Goal: Task Accomplishment & Management: Complete application form

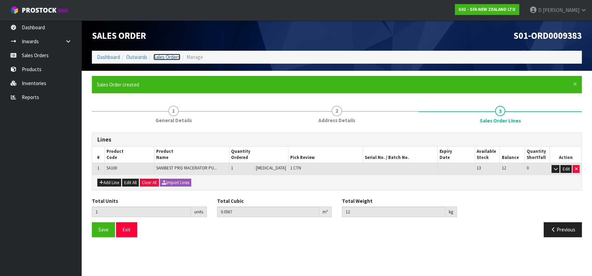
click at [161, 55] on link "Sales Orders" at bounding box center [166, 57] width 27 height 6
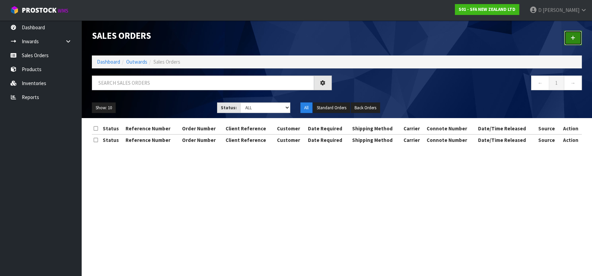
click at [569, 40] on link at bounding box center [573, 38] width 18 height 15
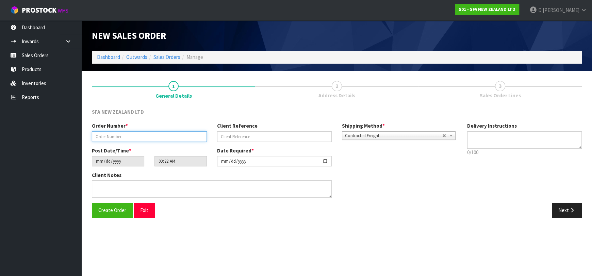
click at [170, 138] on input "text" at bounding box center [149, 136] width 115 height 11
type input "24570"
paste input "PURCHASE ORDER ORDER NUMBER: 10472507 ORDER DATE: [DATE] DELIVERY NOT BEFORE: […"
type input "PURCHASE ORDER ORDER NUMBER: 10472507 ORDER DATE: [DATE] DELIVERY NOT BEFORE: […"
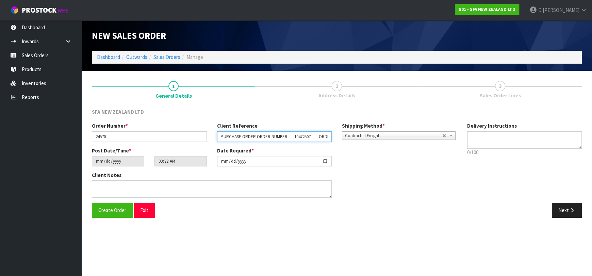
scroll to position [0, 1458]
click at [228, 135] on input "PURCHASE ORDER ORDER NUMBER: 10472507 ORDER DATE: [DATE] DELIVERY NOT BEFORE: […" at bounding box center [274, 136] width 115 height 11
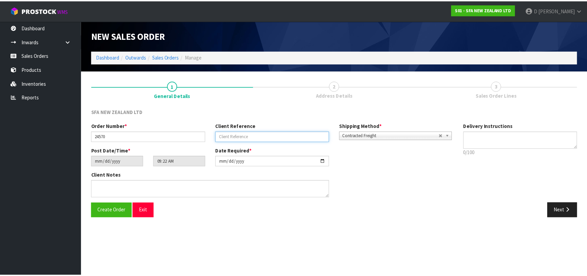
scroll to position [0, 0]
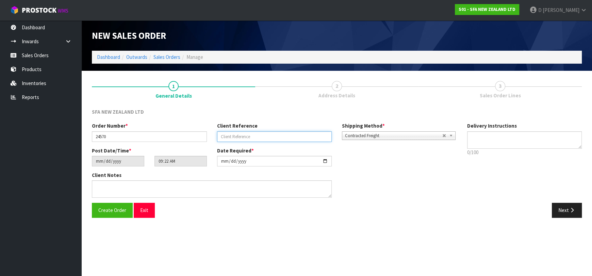
drag, startPoint x: 268, startPoint y: 134, endPoint x: 354, endPoint y: 153, distance: 87.8
click at [268, 134] on input "text" at bounding box center [274, 136] width 115 height 11
paste input "10472507"
type input "10472507"
click at [567, 205] on button "Next" at bounding box center [567, 210] width 30 height 15
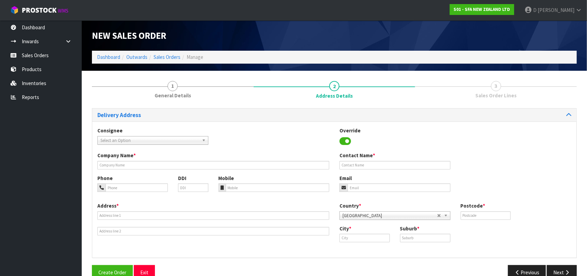
click at [127, 140] on span "Select an Option" at bounding box center [149, 140] width 99 height 8
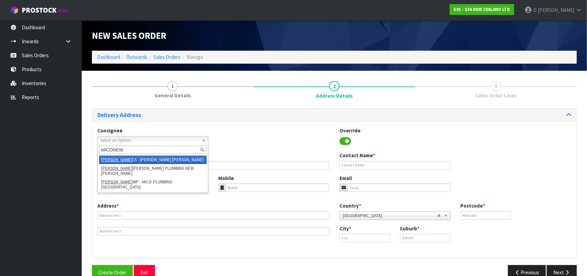
type input "MICONEWP"
type input "MICO PLUMBING"
type input "[STREET_ADDRESS]"
type input "4310"
type input "[GEOGRAPHIC_DATA]"
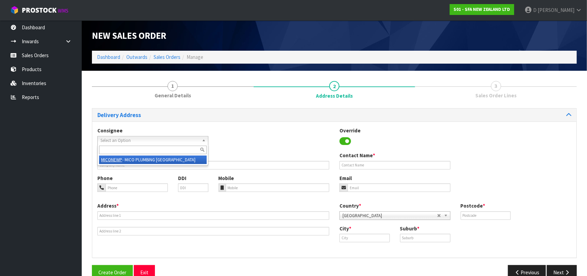
type input "[GEOGRAPHIC_DATA]"
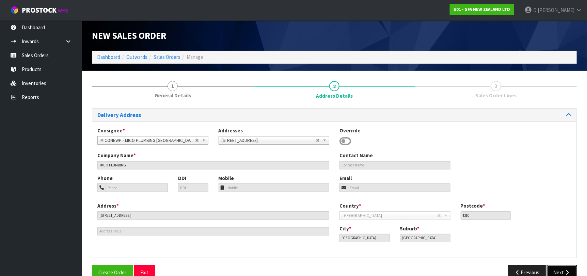
click at [571, 268] on button "Next" at bounding box center [561, 272] width 30 height 15
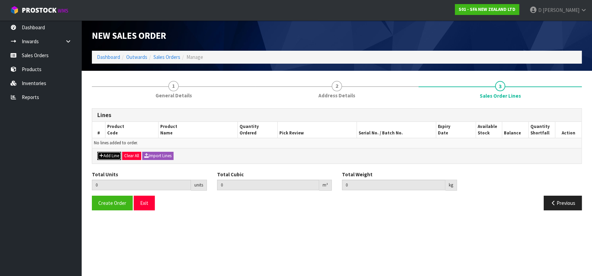
click at [119, 153] on button "Add Line" at bounding box center [109, 156] width 24 height 8
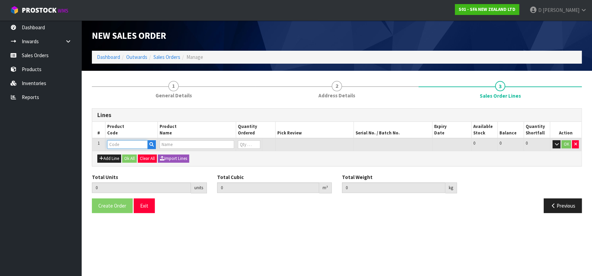
click at [120, 140] on input "text" at bounding box center [127, 144] width 40 height 9
type input "BL120134"
type input "0.000000"
type input "0.000"
type input "NEW ELBOW-2 OUTLETS-BLACK SSP"
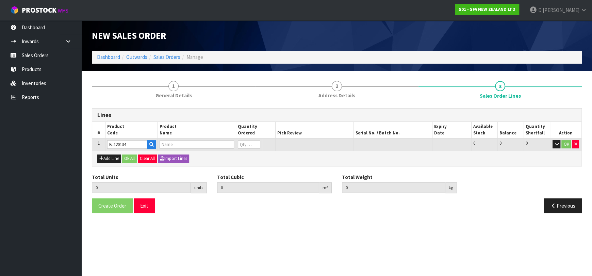
type input "0"
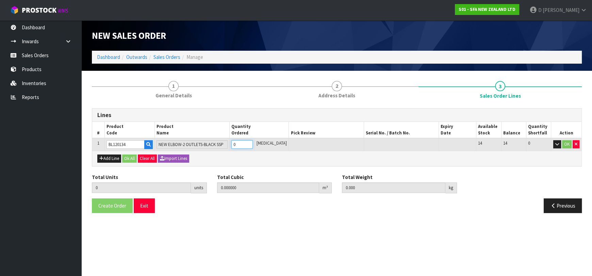
type input "4"
type input "0.001144"
type input "0.04"
type input "4"
click at [132, 155] on button "Ok All" at bounding box center [129, 158] width 15 height 8
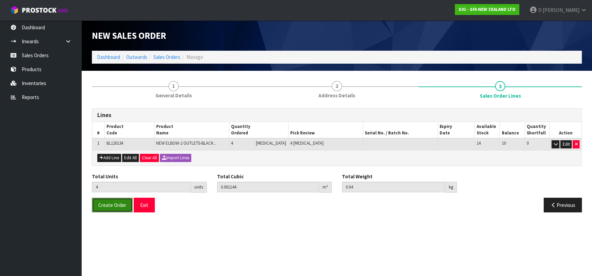
click at [117, 200] on button "Create Order" at bounding box center [112, 205] width 41 height 15
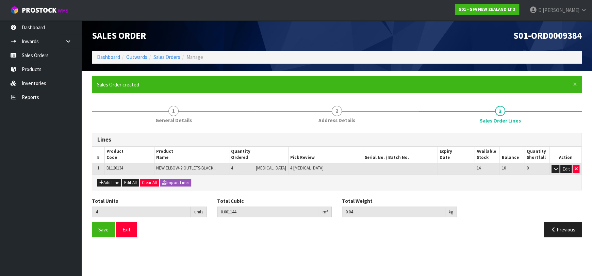
click at [166, 51] on ol "Dashboard Outwards Sales Orders Manage" at bounding box center [337, 57] width 490 height 13
click at [170, 56] on link "Sales Orders" at bounding box center [166, 57] width 27 height 6
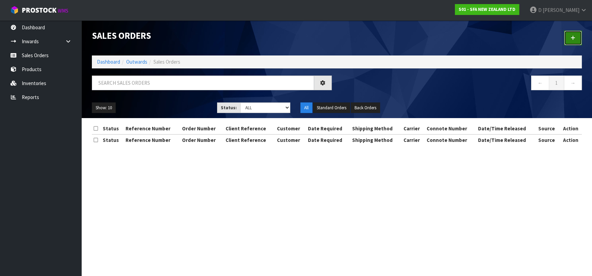
click at [568, 38] on link at bounding box center [573, 38] width 18 height 15
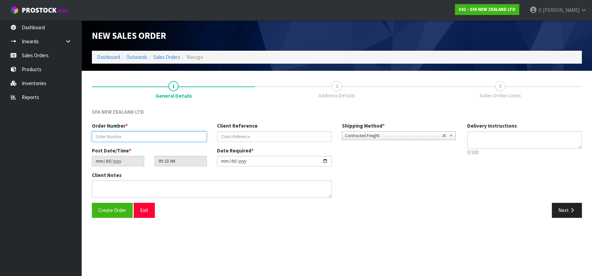
click at [153, 136] on input "text" at bounding box center [149, 136] width 115 height 11
type input "24571"
paste input "10472850"
type input "10472850"
drag, startPoint x: 553, startPoint y: 212, endPoint x: 388, endPoint y: 171, distance: 170.3
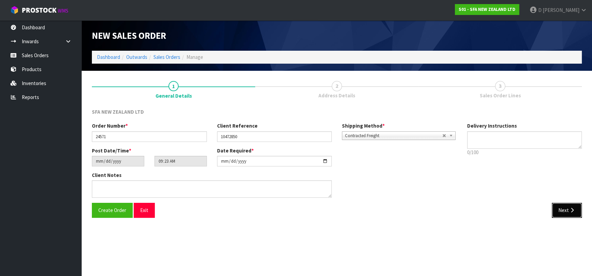
click at [554, 213] on button "Next" at bounding box center [567, 210] width 30 height 15
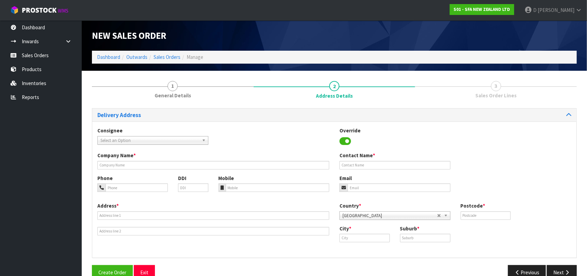
click at [167, 142] on span "Select an Option" at bounding box center [149, 140] width 99 height 8
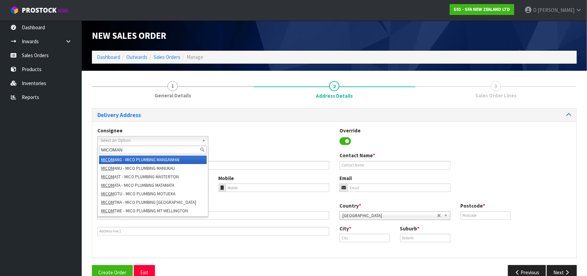
type input "MICOMANU"
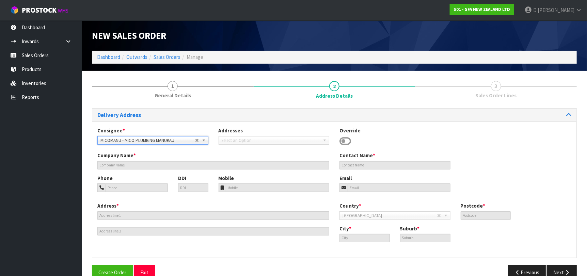
type input "MICO PLUMBING"
type input "[STREET_ADDRESS][PERSON_NAME]"
type input "2104"
type input "[GEOGRAPHIC_DATA]"
type input "MANUKAU"
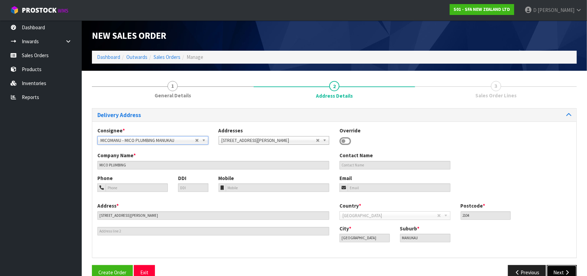
click at [549, 273] on button "Next" at bounding box center [561, 272] width 30 height 15
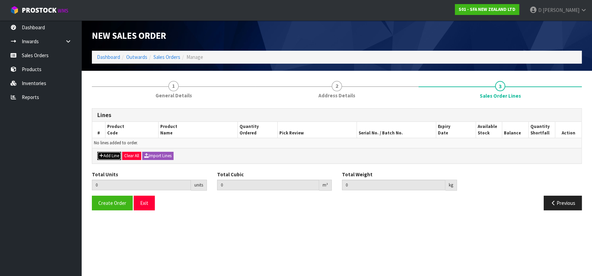
drag, startPoint x: 106, startPoint y: 158, endPoint x: 111, endPoint y: 151, distance: 8.6
click at [106, 158] on button "Add Line" at bounding box center [109, 156] width 24 height 8
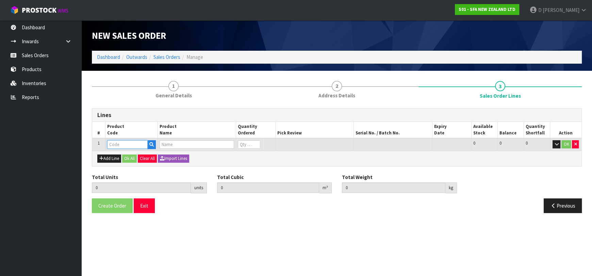
click at [113, 146] on input "text" at bounding box center [127, 144] width 40 height 9
type input "SI200184"
type input "0.000000"
type input "0.000"
type input "RUBBER MEMBRANES OVAL"
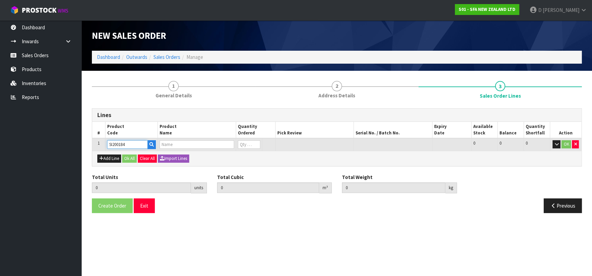
type input "0"
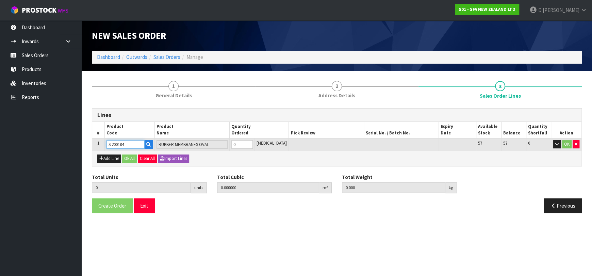
type input "SI200184"
type input "1"
type input "0.000252"
type input "0.02"
type input "1"
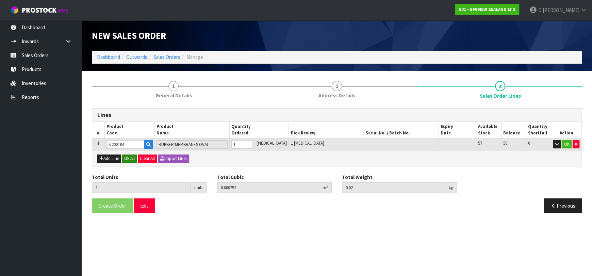
click at [122, 155] on div "Add Line Ok All Clear All Import Lines" at bounding box center [336, 158] width 489 height 15
click at [129, 157] on button "Ok All" at bounding box center [129, 158] width 15 height 8
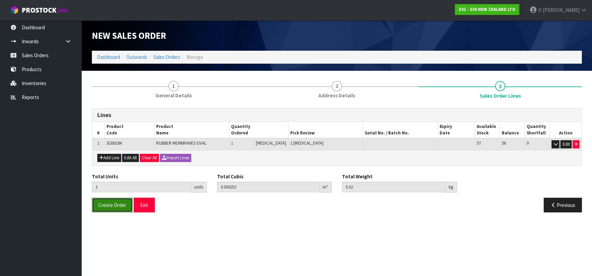
click at [115, 200] on button "Create Order" at bounding box center [112, 205] width 41 height 15
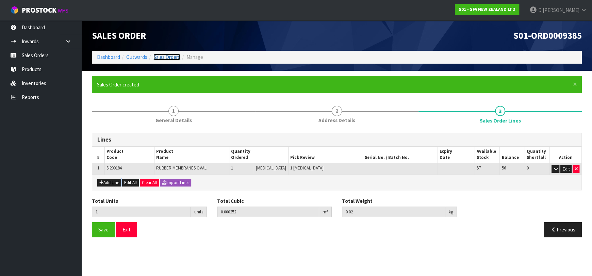
click at [162, 57] on link "Sales Orders" at bounding box center [166, 57] width 27 height 6
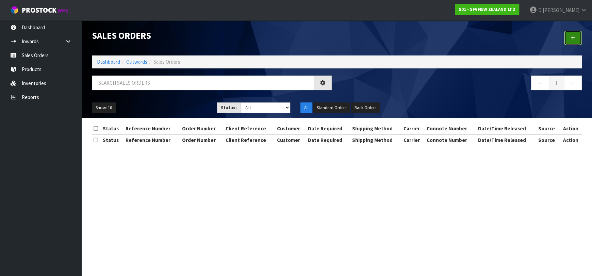
drag, startPoint x: 573, startPoint y: 40, endPoint x: 510, endPoint y: 36, distance: 63.1
click at [573, 40] on icon at bounding box center [573, 37] width 5 height 5
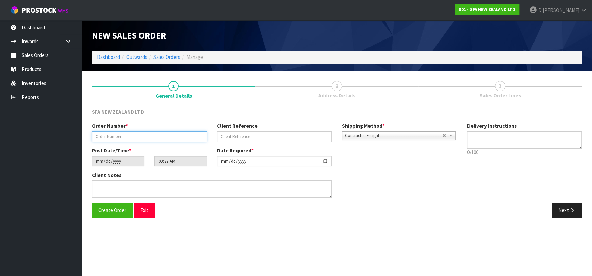
click at [153, 135] on input "text" at bounding box center [149, 136] width 115 height 11
type input "24572"
paste input "281594"
type input "281594"
click at [561, 213] on button "Next" at bounding box center [567, 210] width 30 height 15
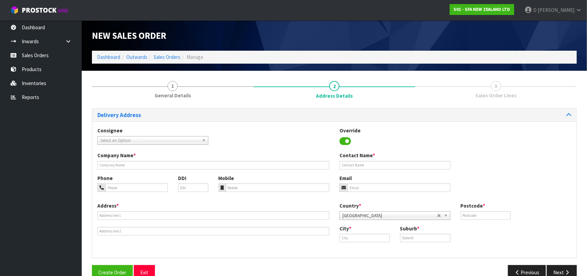
click at [172, 143] on span "Select an Option" at bounding box center [149, 140] width 99 height 8
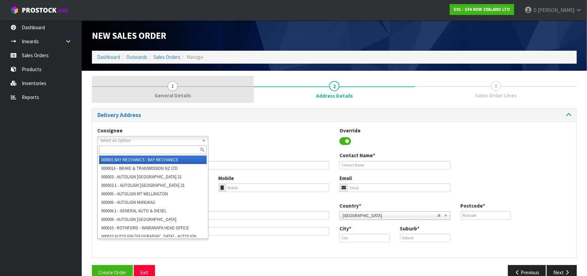
click at [181, 89] on link "1 General Details" at bounding box center [173, 89] width 162 height 27
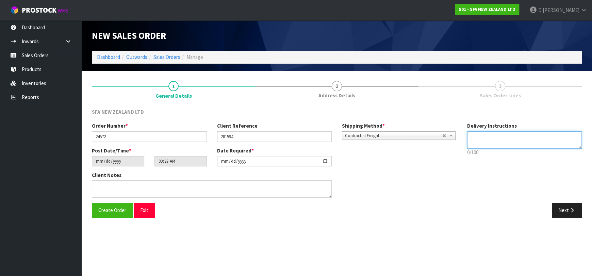
click at [483, 138] on textarea at bounding box center [524, 139] width 115 height 17
type textarea "ATTN: [PERSON_NAME]"
click at [567, 216] on button "Next" at bounding box center [567, 210] width 30 height 15
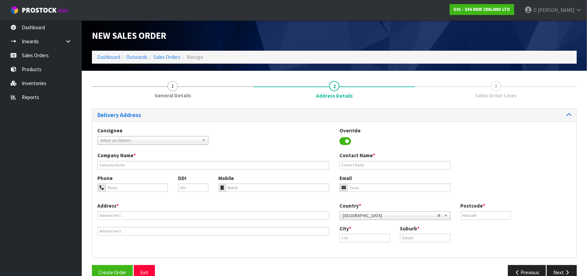
click at [146, 135] on div "Consignee 000001.BAY MECHANICS - BAY MECHANICS 000001A - BRAKE & TRANSMISSION N…" at bounding box center [152, 135] width 121 height 17
click at [147, 137] on span "Select an Option" at bounding box center [149, 140] width 99 height 8
type input "MICOAUCK"
click at [147, 137] on span "Select an Option" at bounding box center [149, 140] width 99 height 8
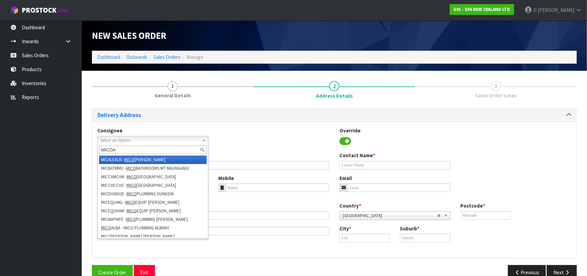
type input "MICOAU"
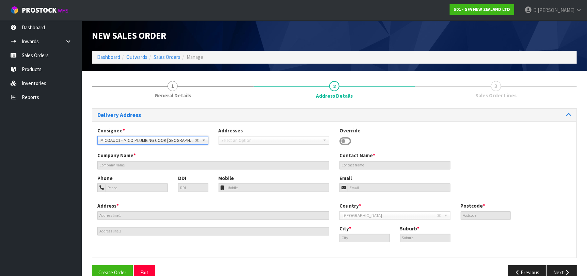
type input "MICO PLUMBING COOK [GEOGRAPHIC_DATA]"
type input "[STREET_ADDRESS]"
type input "1010"
type input "[GEOGRAPHIC_DATA]"
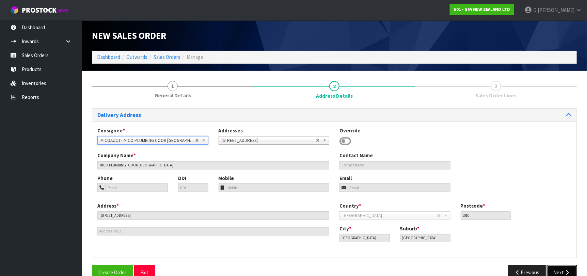
click at [555, 270] on button "Next" at bounding box center [561, 272] width 30 height 15
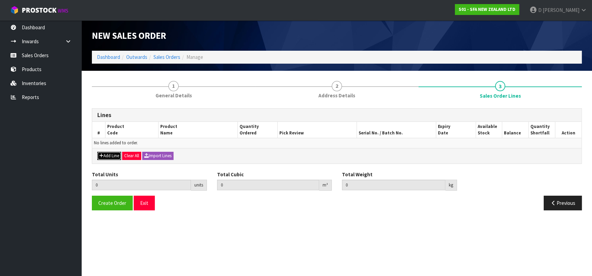
click at [104, 158] on button "Add Line" at bounding box center [109, 156] width 24 height 8
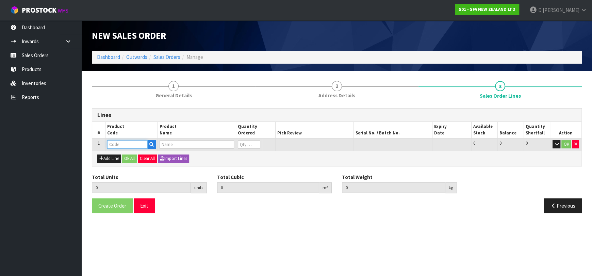
click at [111, 145] on input "text" at bounding box center [127, 144] width 40 height 9
type input "SANI12661"
type input "0.000000"
type input "0.000"
type input "SANI ALARM INTERLOCK"
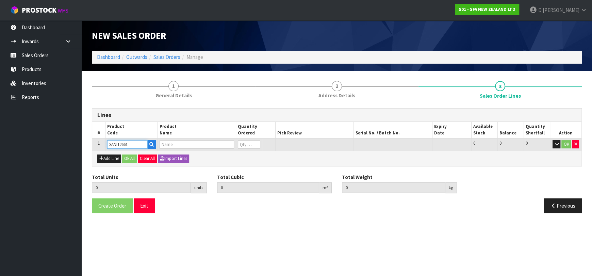
type input "0"
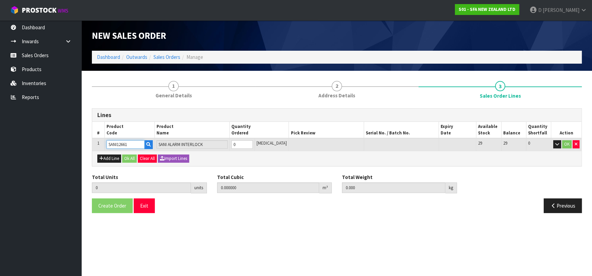
type input "SANI12661"
type input "1"
type input "0.00828"
type input "1.6"
type input "1"
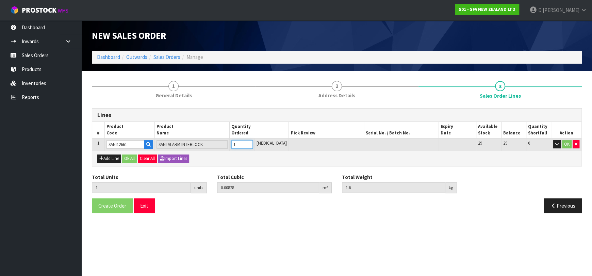
click at [252, 142] on input "1" at bounding box center [241, 144] width 21 height 9
click at [565, 146] on button "OK" at bounding box center [567, 144] width 10 height 8
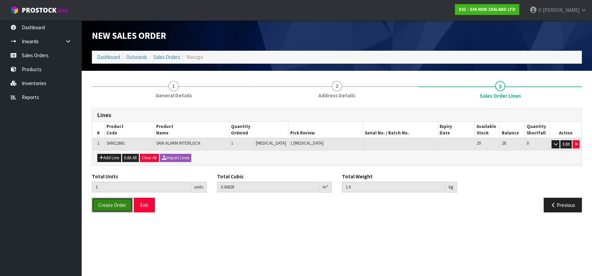
click at [114, 202] on span "Create Order" at bounding box center [112, 205] width 28 height 6
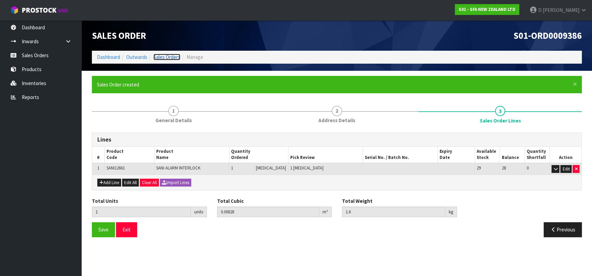
click at [166, 57] on link "Sales Orders" at bounding box center [166, 57] width 27 height 6
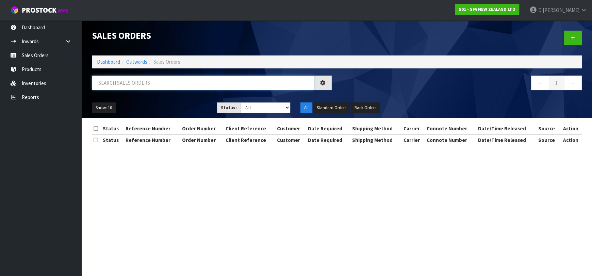
click at [216, 77] on input "text" at bounding box center [203, 83] width 222 height 15
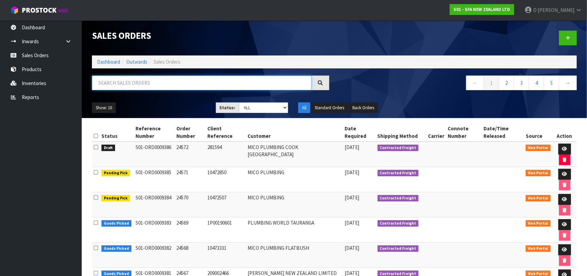
paste input "CHP0148826"
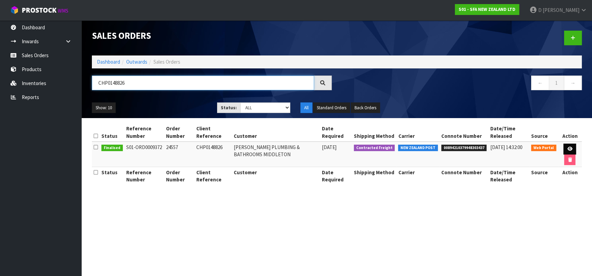
type input "CHP0148826"
click at [568, 148] on icon at bounding box center [569, 149] width 5 height 4
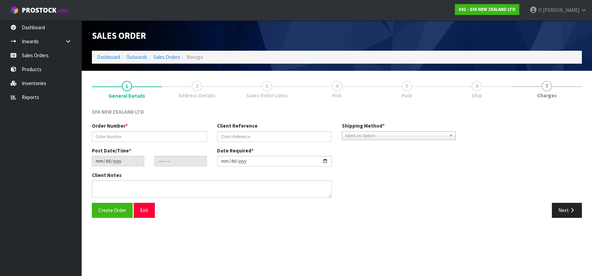
type input "24557"
type input "CHP0148826"
type input "[DATE]"
type input "10:14:00.000"
type input "[DATE]"
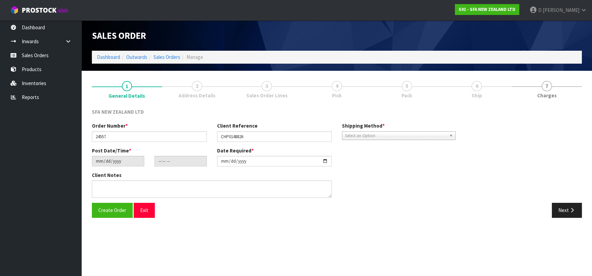
type textarea "PLEASE SEND OVERNIGHT"
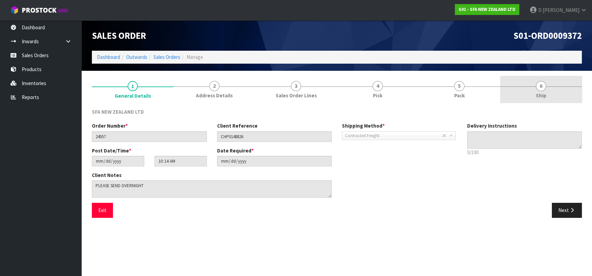
click at [530, 96] on link "6 Ship" at bounding box center [541, 89] width 82 height 27
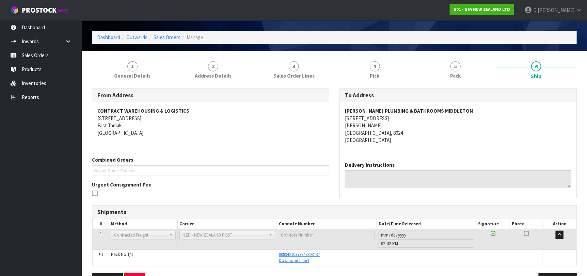
scroll to position [34, 0]
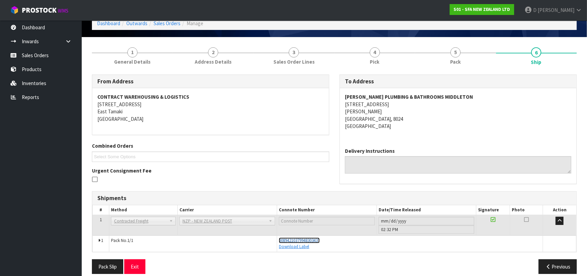
click at [301, 237] on span "00894210379948303437" at bounding box center [299, 240] width 41 height 6
